Goal: Find contact information

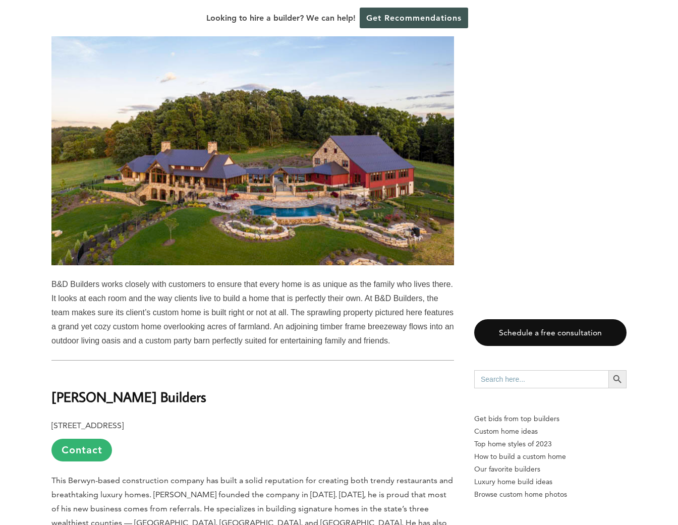
scroll to position [858, 0]
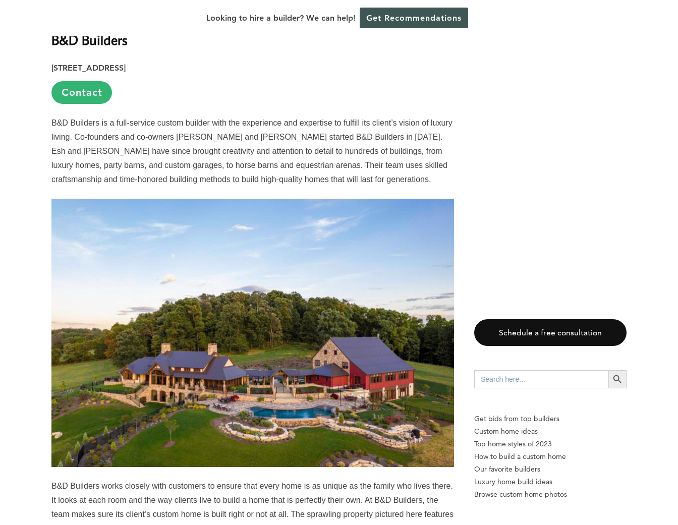
click at [81, 90] on link "Contact" at bounding box center [81, 92] width 61 height 23
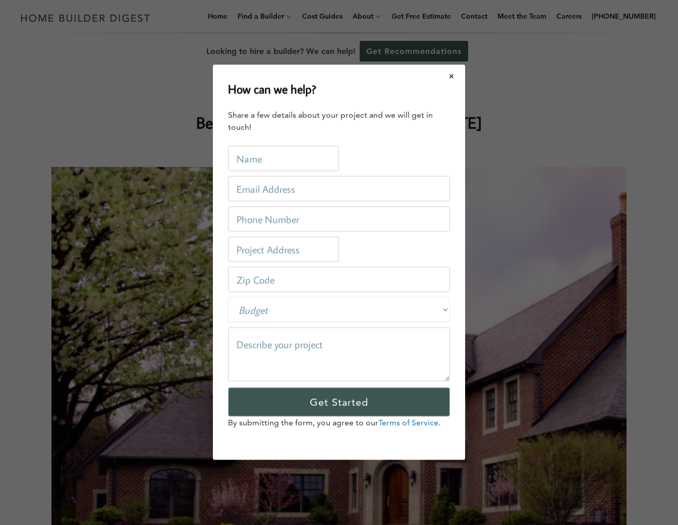
scroll to position [0, 0]
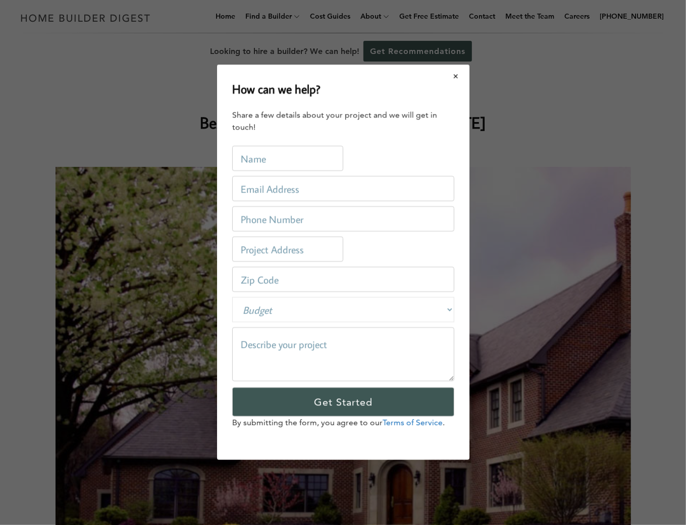
click at [464, 73] on button "Close modal" at bounding box center [456, 76] width 27 height 21
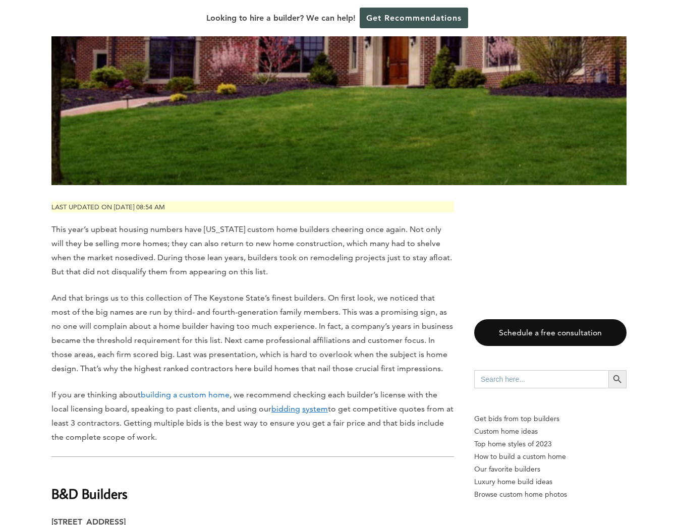
scroll to position [606, 0]
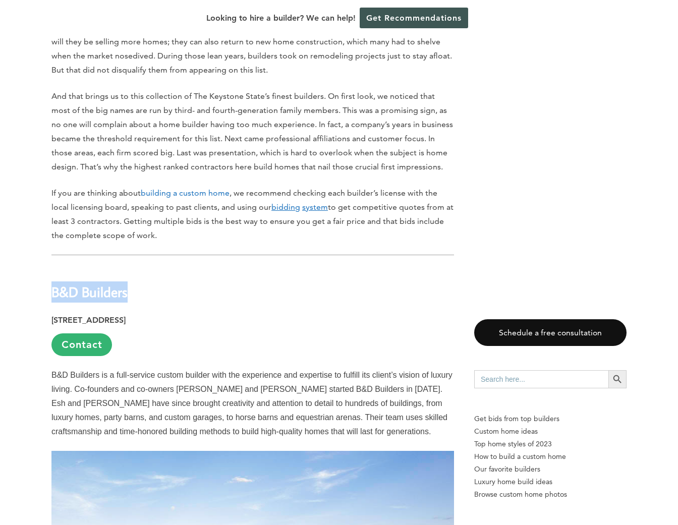
drag, startPoint x: 46, startPoint y: 286, endPoint x: 126, endPoint y: 284, distance: 79.8
drag, startPoint x: 126, startPoint y: 284, endPoint x: 121, endPoint y: 294, distance: 10.8
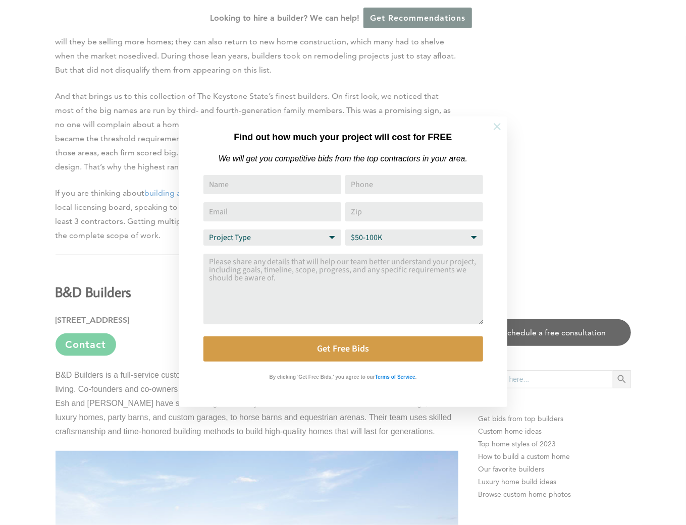
click at [493, 124] on icon at bounding box center [497, 126] width 11 height 11
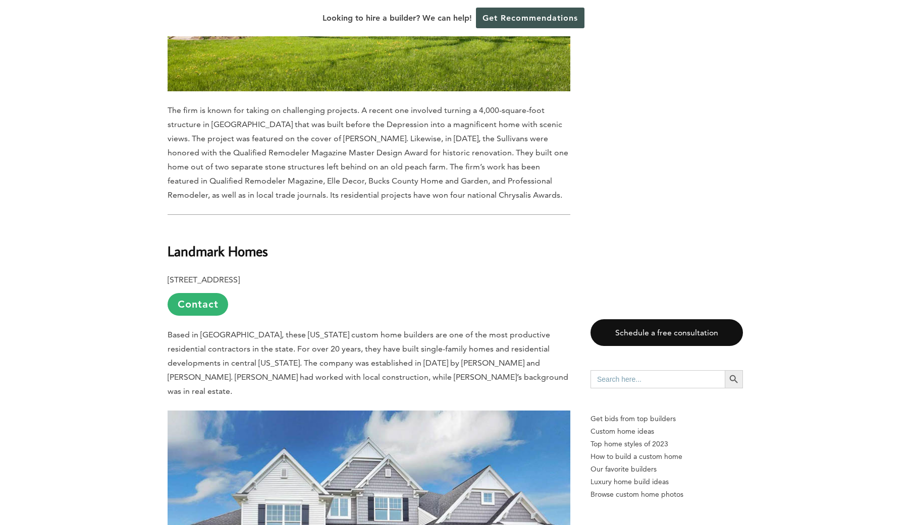
scroll to position [2473, 0]
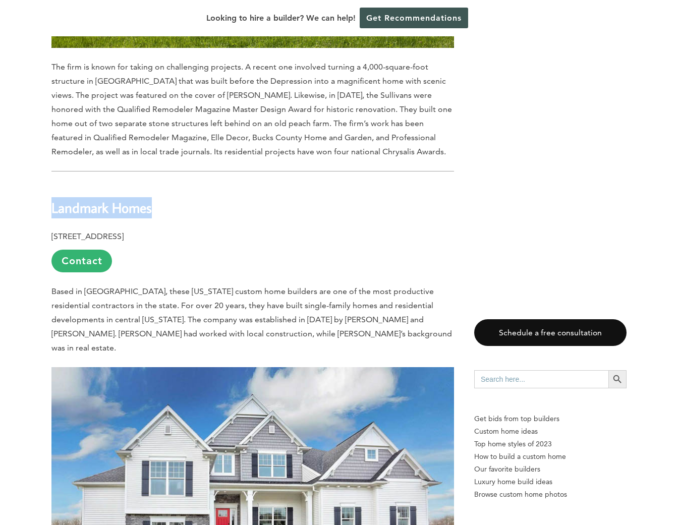
drag, startPoint x: 50, startPoint y: 165, endPoint x: 154, endPoint y: 164, distance: 103.5
drag, startPoint x: 154, startPoint y: 164, endPoint x: 135, endPoint y: 170, distance: 20.1
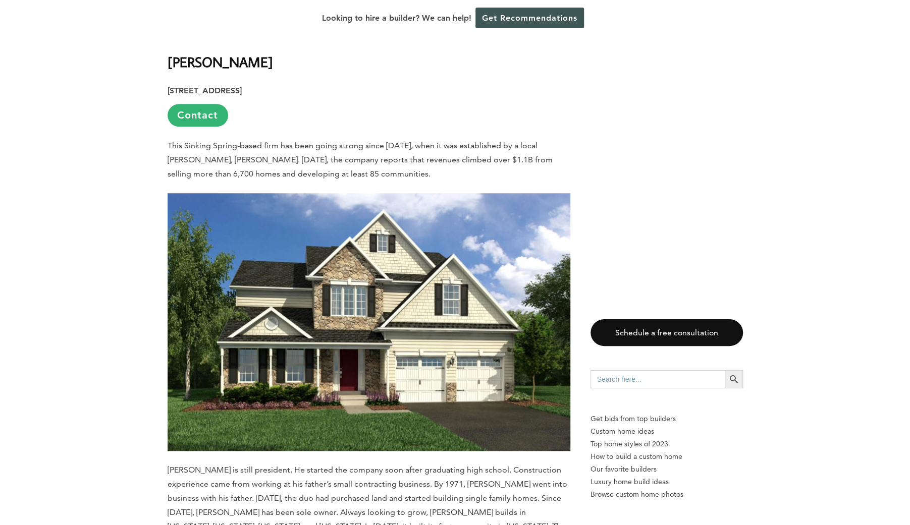
scroll to position [3180, 0]
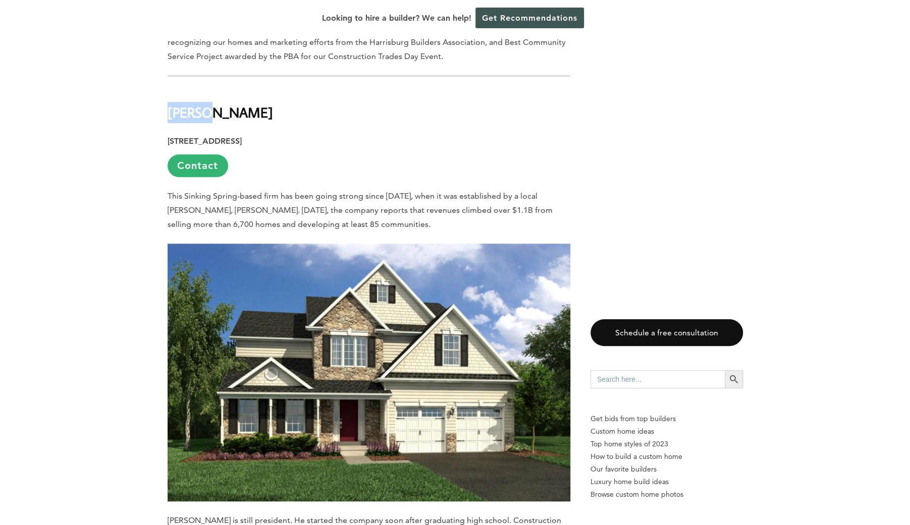
drag, startPoint x: 163, startPoint y: 44, endPoint x: 203, endPoint y: 43, distance: 40.4
drag, startPoint x: 203, startPoint y: 43, endPoint x: 198, endPoint y: 44, distance: 5.1
